Goal: Transaction & Acquisition: Subscribe to service/newsletter

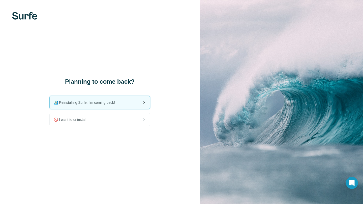
click at [140, 104] on div "🏄🏻‍♂️ Reinstalling Surfe, I'm coming back!" at bounding box center [100, 102] width 100 height 13
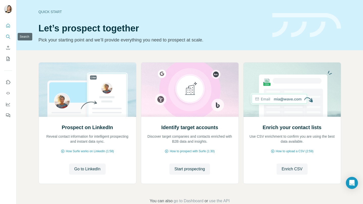
click at [8, 38] on icon "Search" at bounding box center [8, 36] width 5 height 5
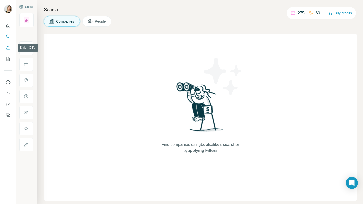
click at [6, 50] on icon "Enrich CSV" at bounding box center [8, 47] width 5 height 5
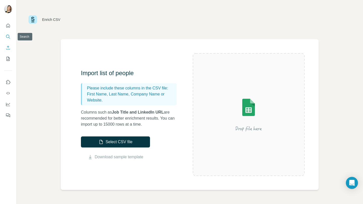
click at [10, 35] on icon "Search" at bounding box center [8, 36] width 5 height 5
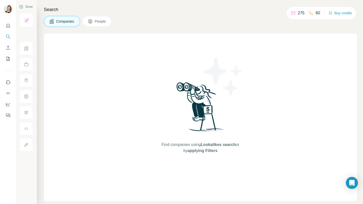
click at [92, 21] on icon at bounding box center [90, 21] width 4 height 4
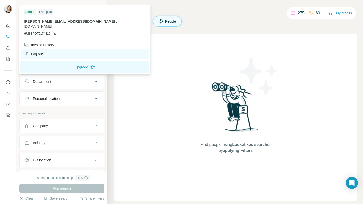
click at [39, 52] on div "Log out" at bounding box center [33, 54] width 19 height 5
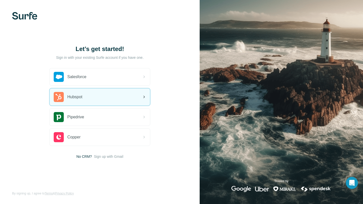
click at [119, 97] on div "Hubspot" at bounding box center [100, 97] width 100 height 17
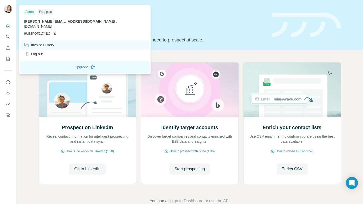
click at [40, 41] on div "Invoice History" at bounding box center [85, 45] width 128 height 9
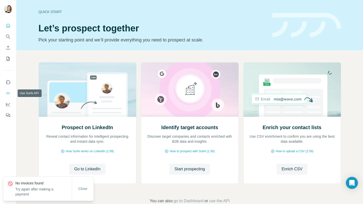
click at [11, 92] on button "Use Surfe API" at bounding box center [8, 93] width 8 height 9
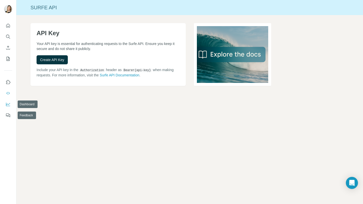
click at [9, 105] on icon "Dashboard" at bounding box center [8, 104] width 5 height 5
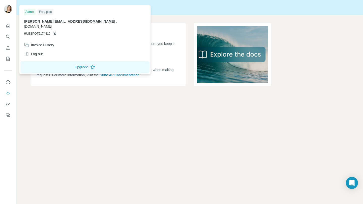
click at [8, 10] on img at bounding box center [8, 9] width 8 height 8
click at [10, 7] on img at bounding box center [8, 9] width 8 height 8
click at [73, 20] on span "bohdan.chornobryvyi@dashdevs.com" at bounding box center [69, 21] width 91 height 4
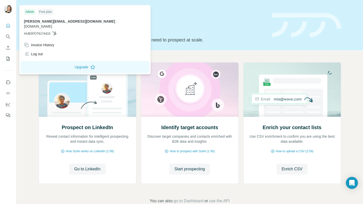
click at [32, 129] on div "Prospect on LinkedIn Reveal contact information for intelligent prospecting and…" at bounding box center [189, 133] width 346 height 166
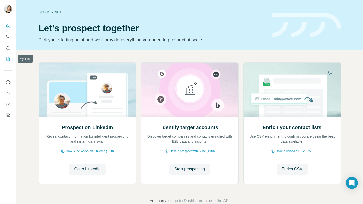
click at [7, 58] on icon "My lists" at bounding box center [8, 58] width 5 height 5
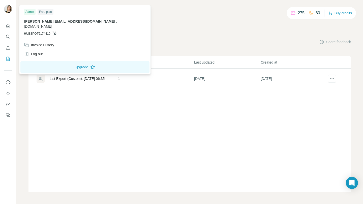
click at [11, 9] on img at bounding box center [8, 9] width 8 height 8
click at [9, 25] on icon "Quick start" at bounding box center [8, 25] width 5 height 5
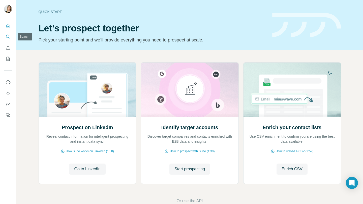
click at [7, 38] on icon "Search" at bounding box center [7, 36] width 3 height 3
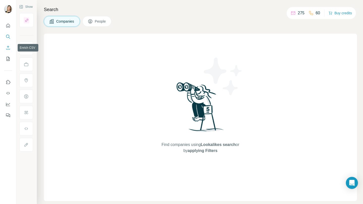
click at [6, 48] on icon "Enrich CSV" at bounding box center [8, 47] width 5 height 5
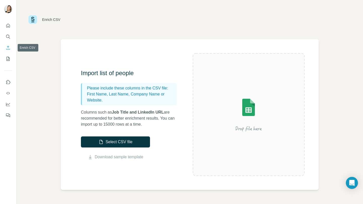
click at [7, 39] on icon "Search" at bounding box center [8, 36] width 5 height 5
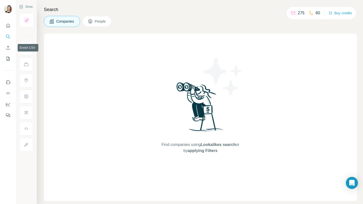
click at [7, 54] on nav at bounding box center [8, 42] width 8 height 42
click at [6, 59] on icon "My lists" at bounding box center [8, 58] width 5 height 5
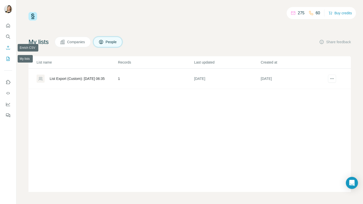
click at [7, 51] on button "Enrich CSV" at bounding box center [8, 47] width 8 height 9
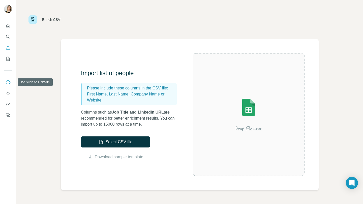
click at [9, 82] on icon "Use Surfe on LinkedIn" at bounding box center [8, 82] width 5 height 5
click at [8, 93] on icon "Use Surfe API" at bounding box center [8, 93] width 5 height 5
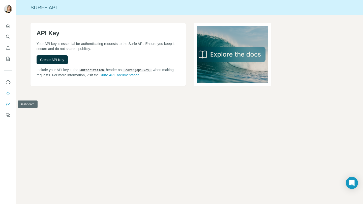
click at [8, 106] on icon "Dashboard" at bounding box center [8, 105] width 4 height 4
click at [7, 27] on icon "Quick start" at bounding box center [8, 25] width 5 height 5
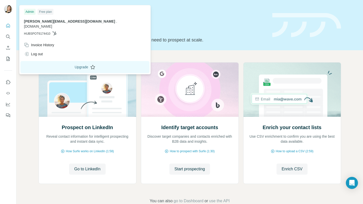
click at [63, 61] on button "Upgrade" at bounding box center [84, 67] width 129 height 12
